Goal: Task Accomplishment & Management: Manage account settings

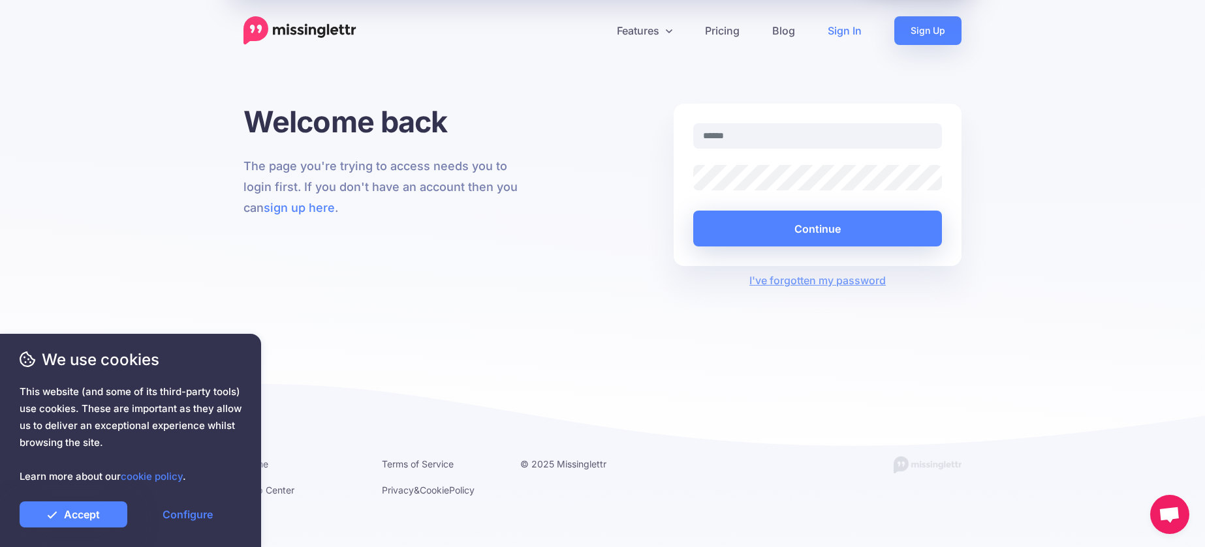
click at [840, 30] on link "Sign In" at bounding box center [844, 30] width 67 height 29
type input "**********"
click at [693, 211] on button "Continue" at bounding box center [817, 229] width 249 height 36
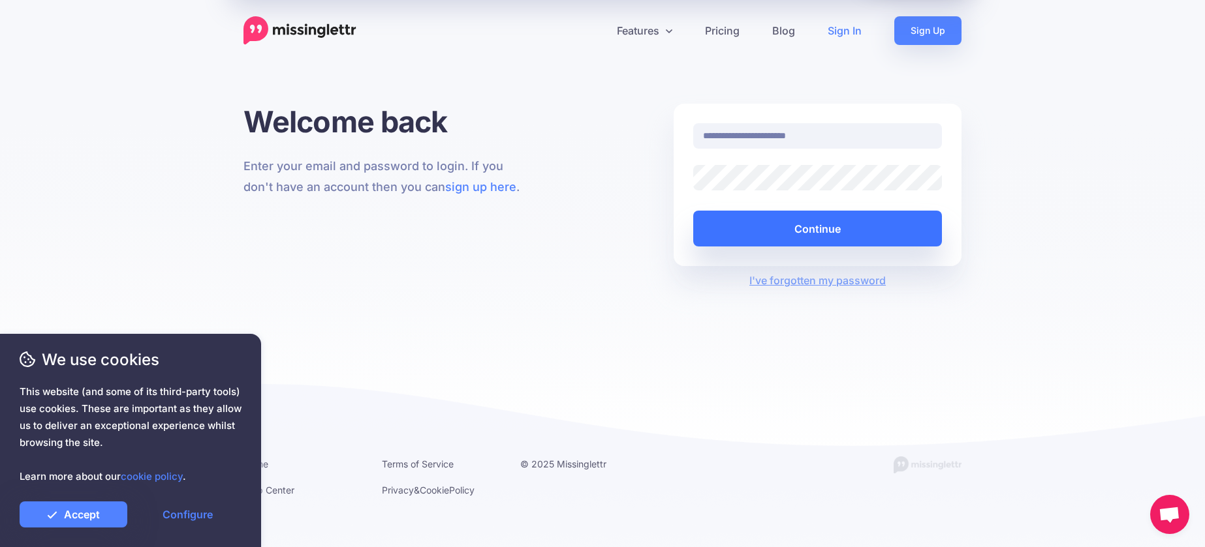
click at [843, 241] on button "Continue" at bounding box center [817, 229] width 249 height 36
